Goal: Information Seeking & Learning: Learn about a topic

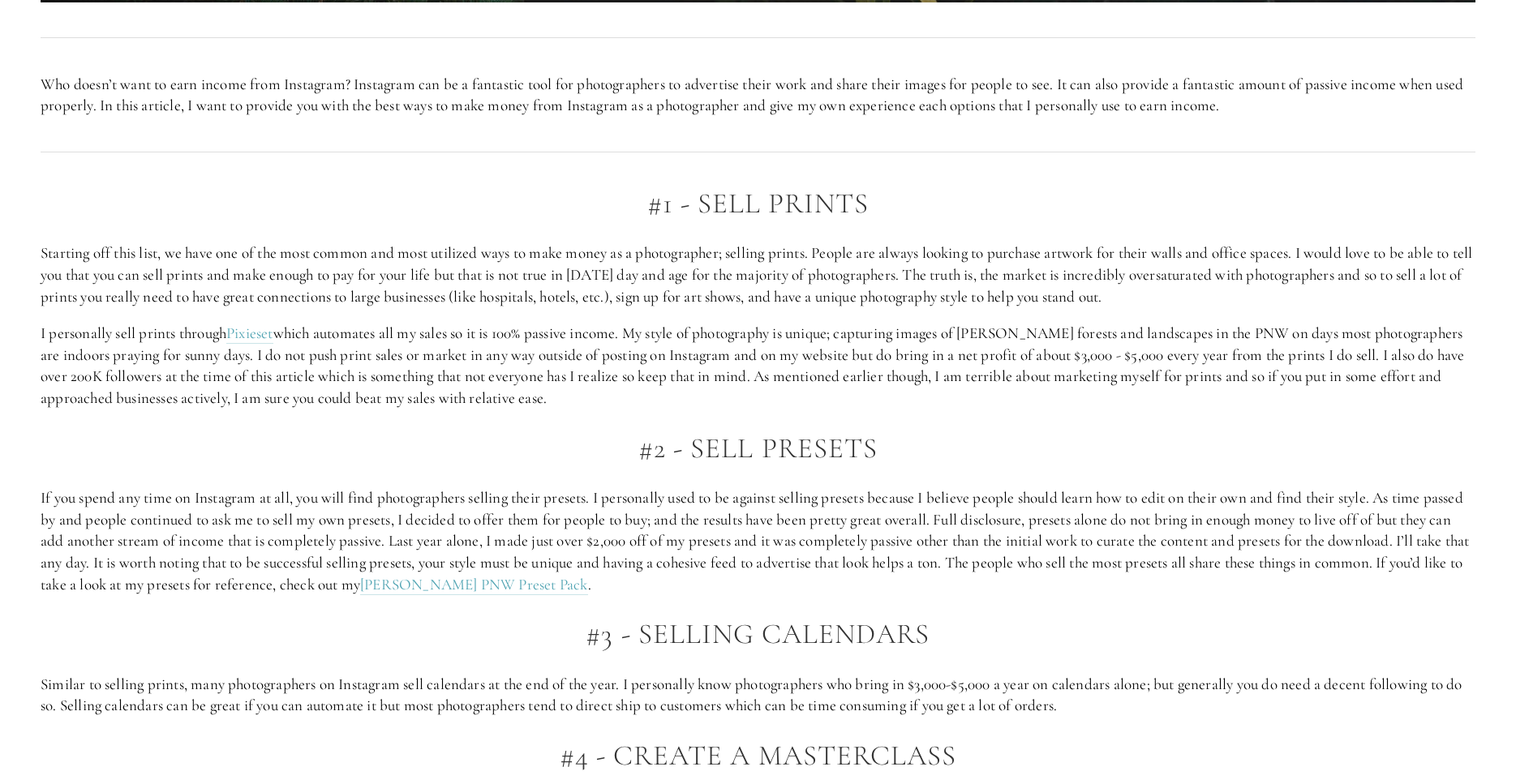
scroll to position [1139, 0]
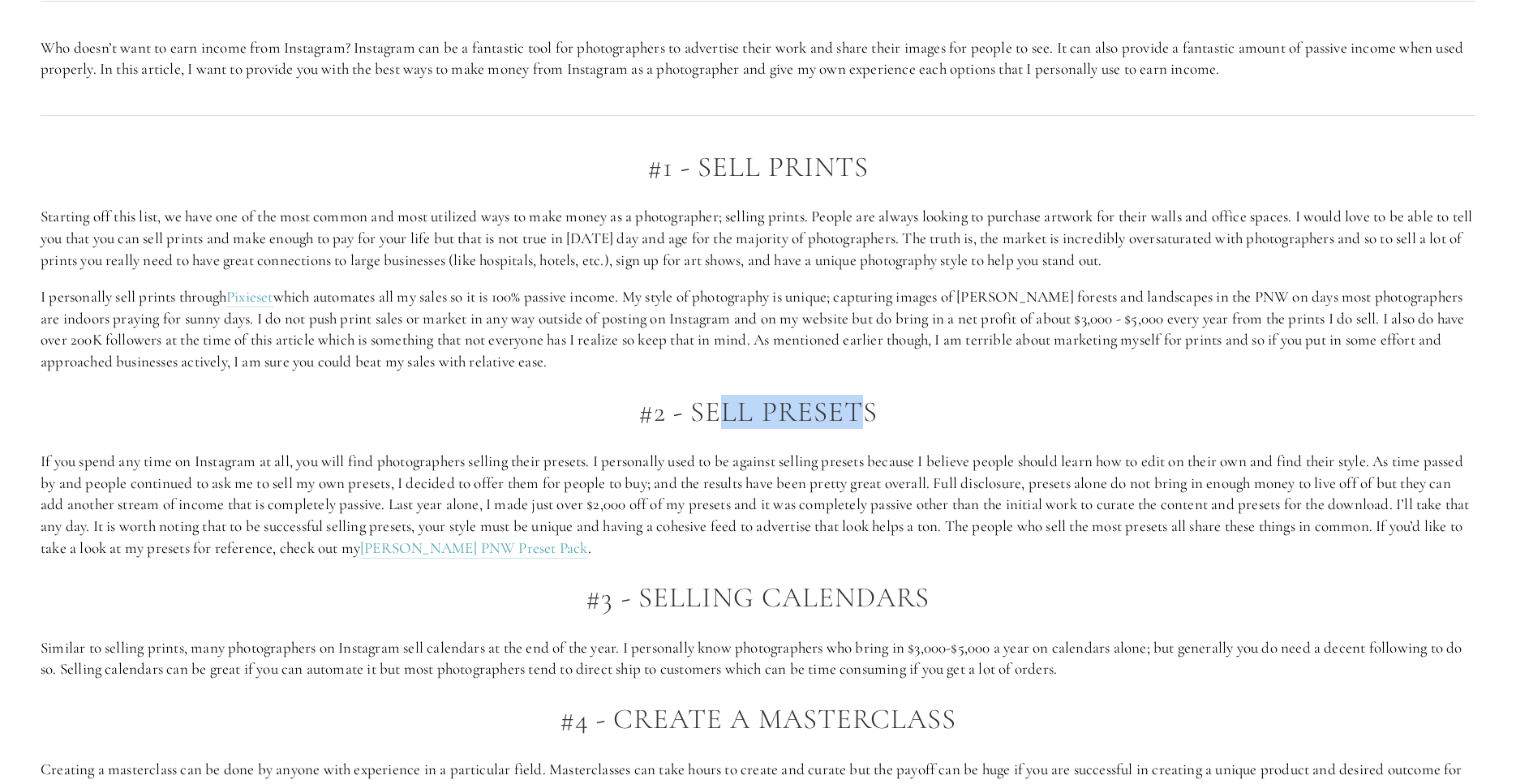
drag, startPoint x: 729, startPoint y: 402, endPoint x: 874, endPoint y: 405, distance: 145.0
click at [871, 406] on h2 "#2 - Sell Presets" at bounding box center [757, 412] width 1435 height 32
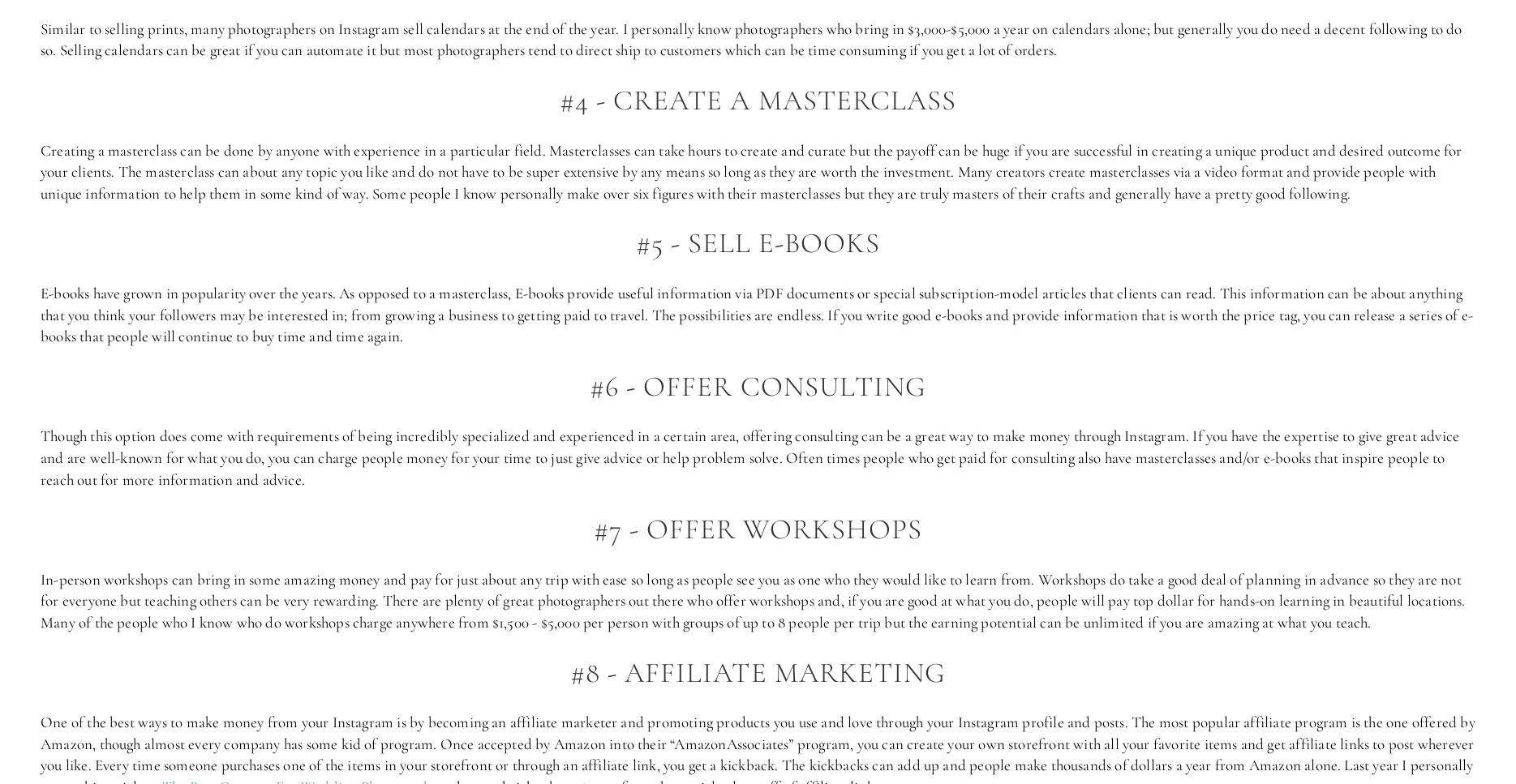
scroll to position [1664, 0]
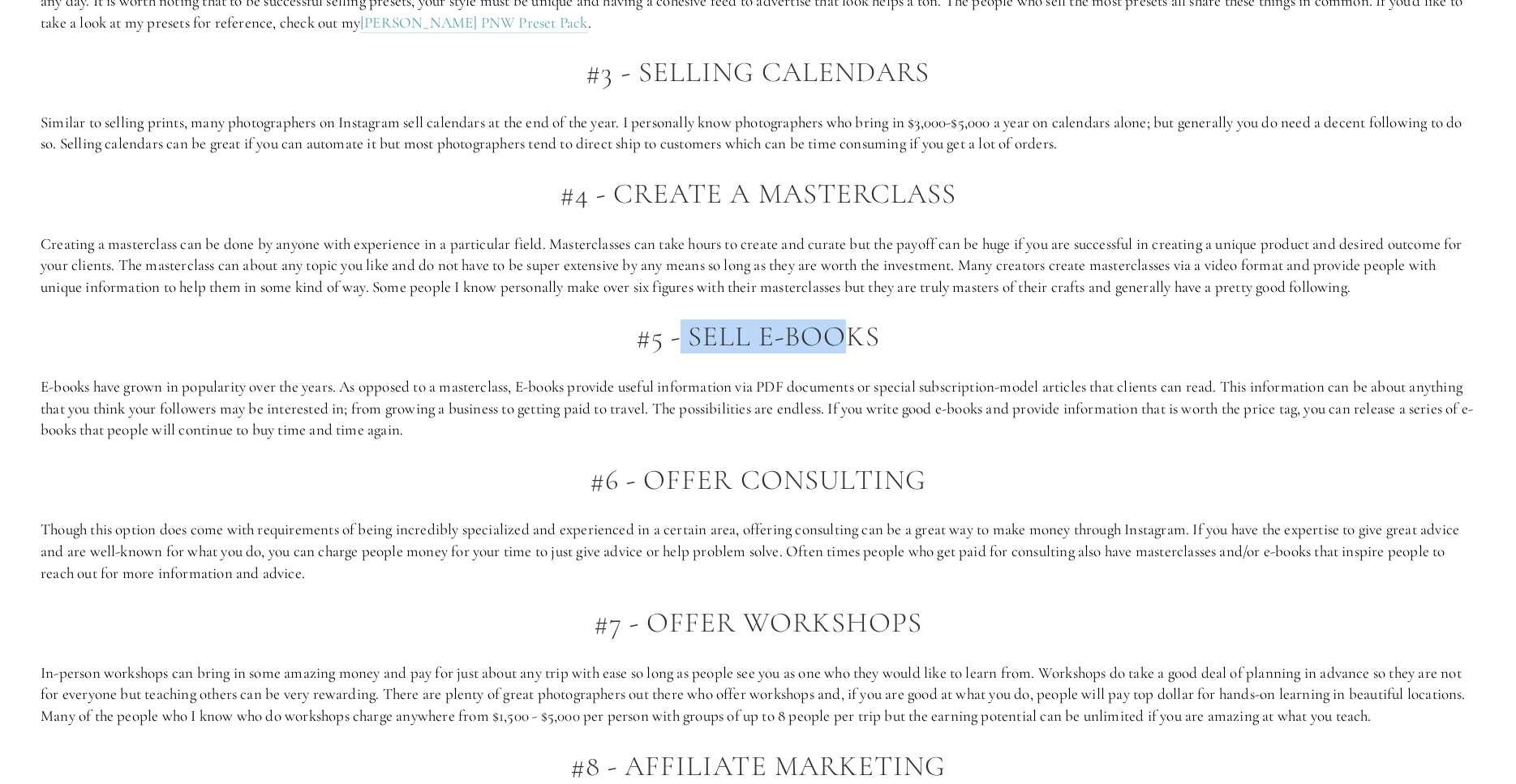
drag, startPoint x: 678, startPoint y: 333, endPoint x: 910, endPoint y: 338, distance: 232.1
click at [868, 338] on h2 "#5 - SELL E-Books" at bounding box center [757, 337] width 1435 height 32
click at [919, 338] on h2 "#5 - SELL E-Books" at bounding box center [757, 337] width 1435 height 32
drag, startPoint x: 649, startPoint y: 490, endPoint x: 940, endPoint y: 482, distance: 291.1
click at [940, 482] on h2 "#6 - Offer Consulting" at bounding box center [757, 480] width 1435 height 32
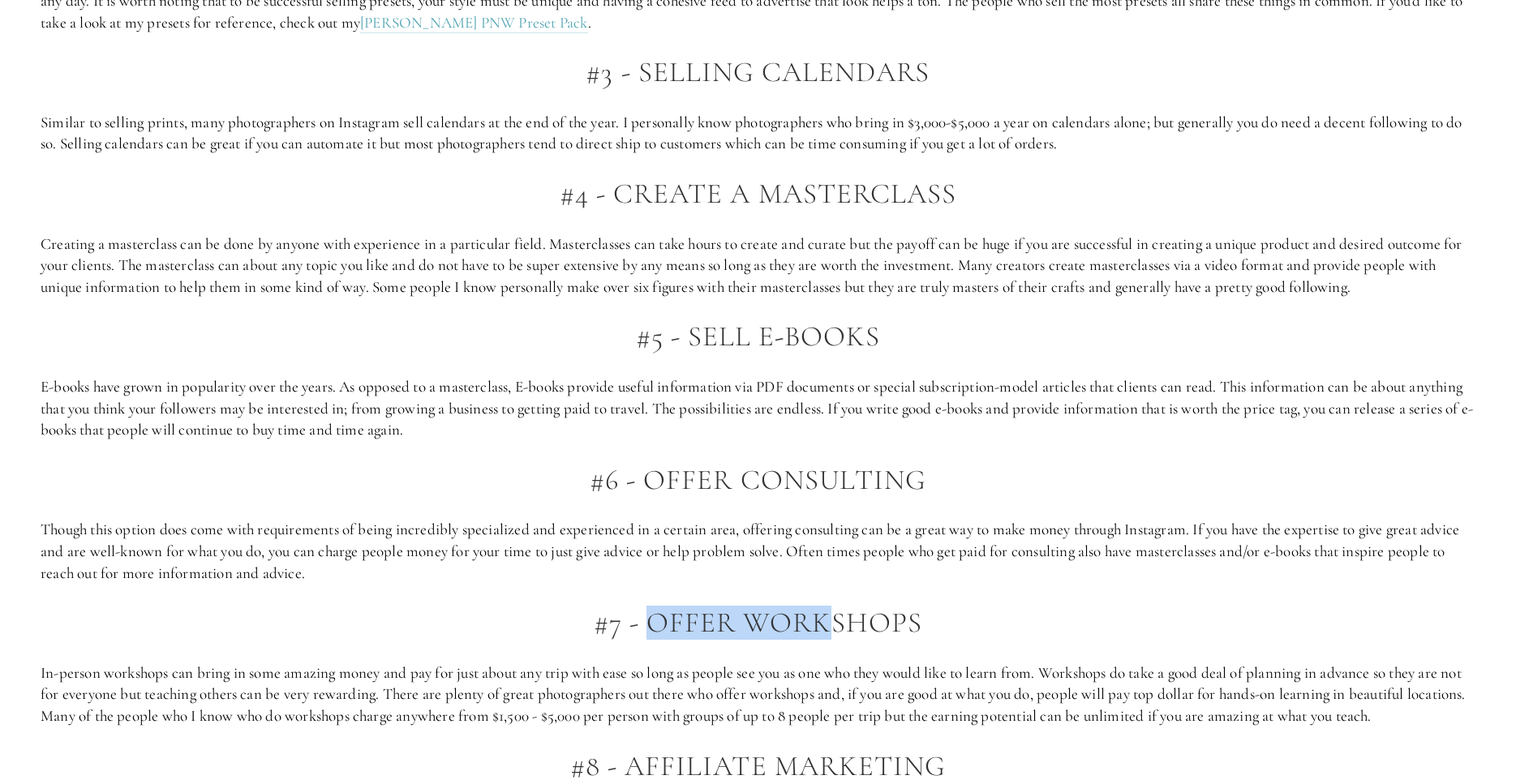
drag, startPoint x: 654, startPoint y: 641, endPoint x: 827, endPoint y: 623, distance: 173.9
click at [827, 623] on div "#1 - Sell Prints Starting off this list, we have one of the most common and mos…" at bounding box center [757, 492] width 1435 height 1733
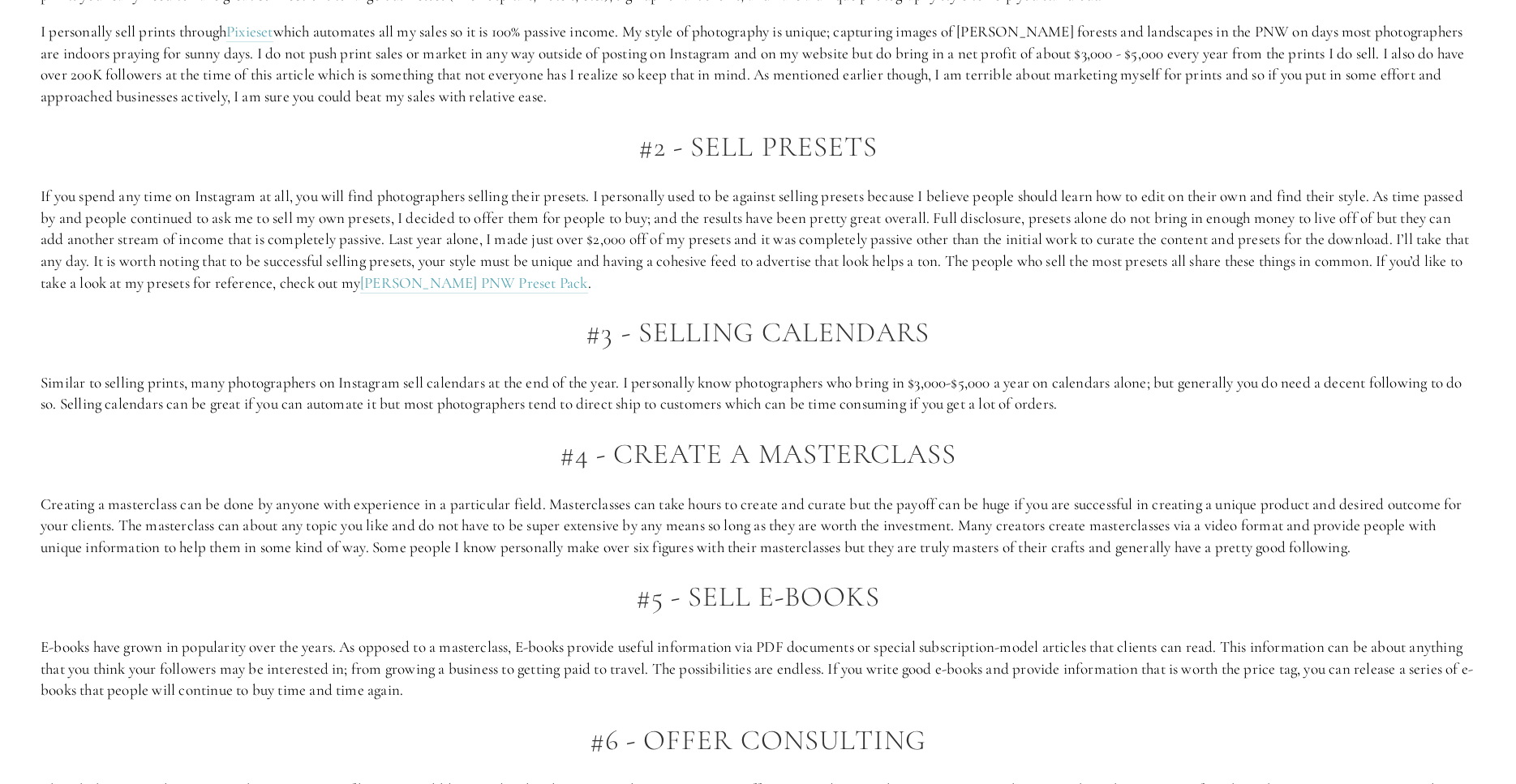
scroll to position [1402, 0]
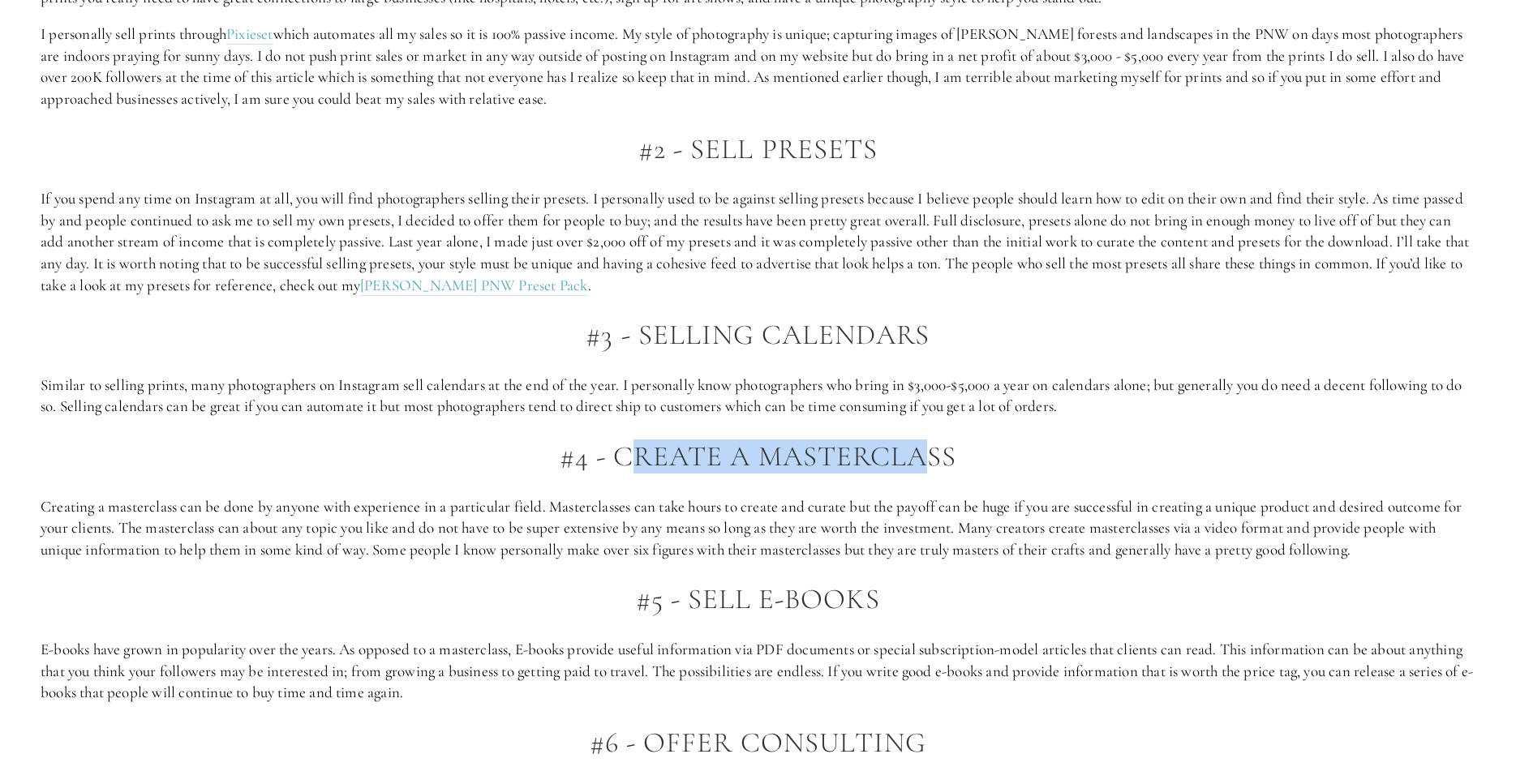
drag, startPoint x: 634, startPoint y: 460, endPoint x: 1031, endPoint y: 464, distance: 397.0
click at [1016, 465] on h2 "#4 - Create a Masterclass" at bounding box center [757, 457] width 1435 height 32
click at [1028, 465] on h2 "#4 - Create a Masterclass" at bounding box center [757, 457] width 1435 height 32
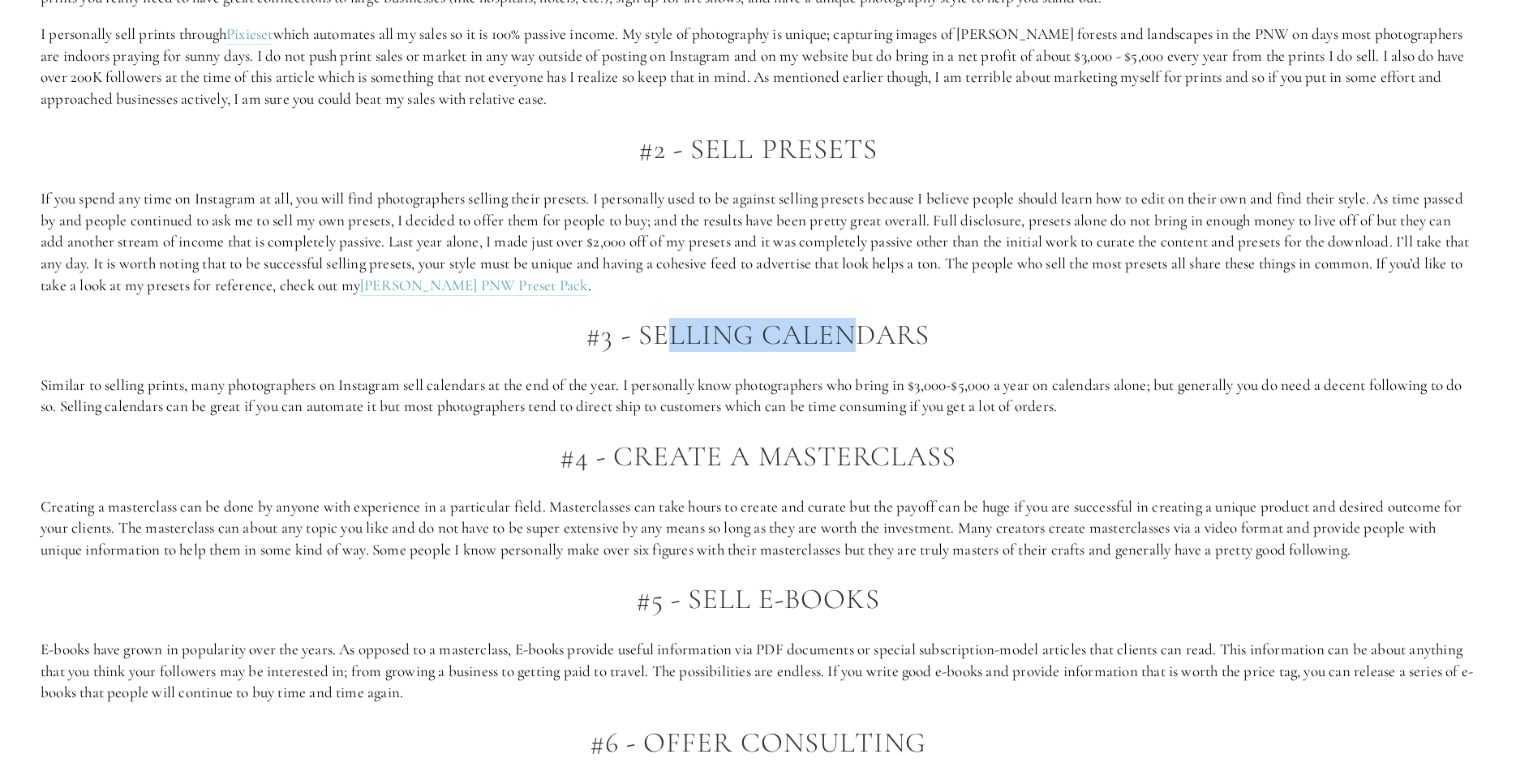
drag, startPoint x: 674, startPoint y: 341, endPoint x: 926, endPoint y: 337, distance: 252.0
click at [876, 336] on h2 "#3 - Selling Calendars" at bounding box center [757, 335] width 1435 height 32
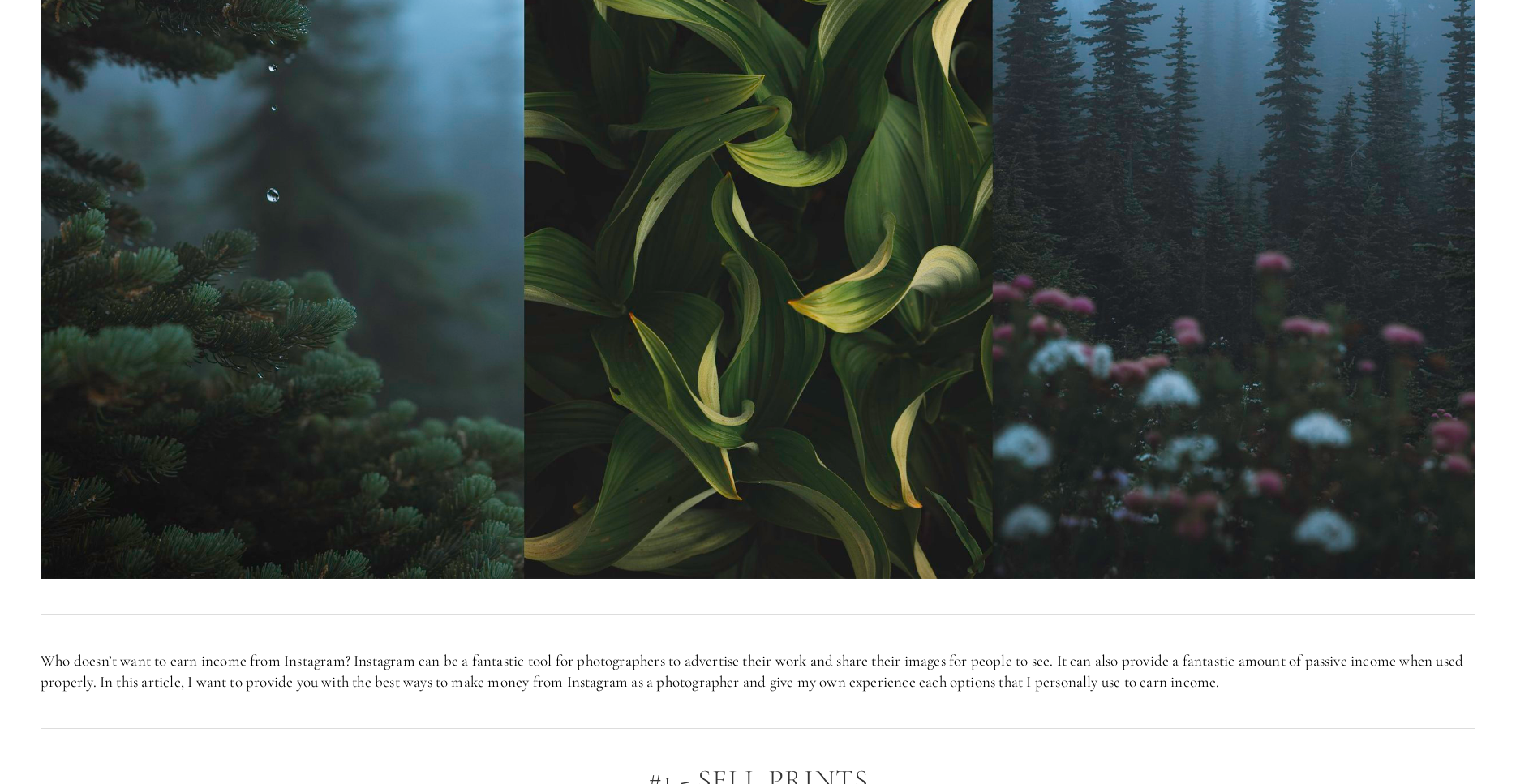
scroll to position [0, 0]
